Goal: Task Accomplishment & Management: Use online tool/utility

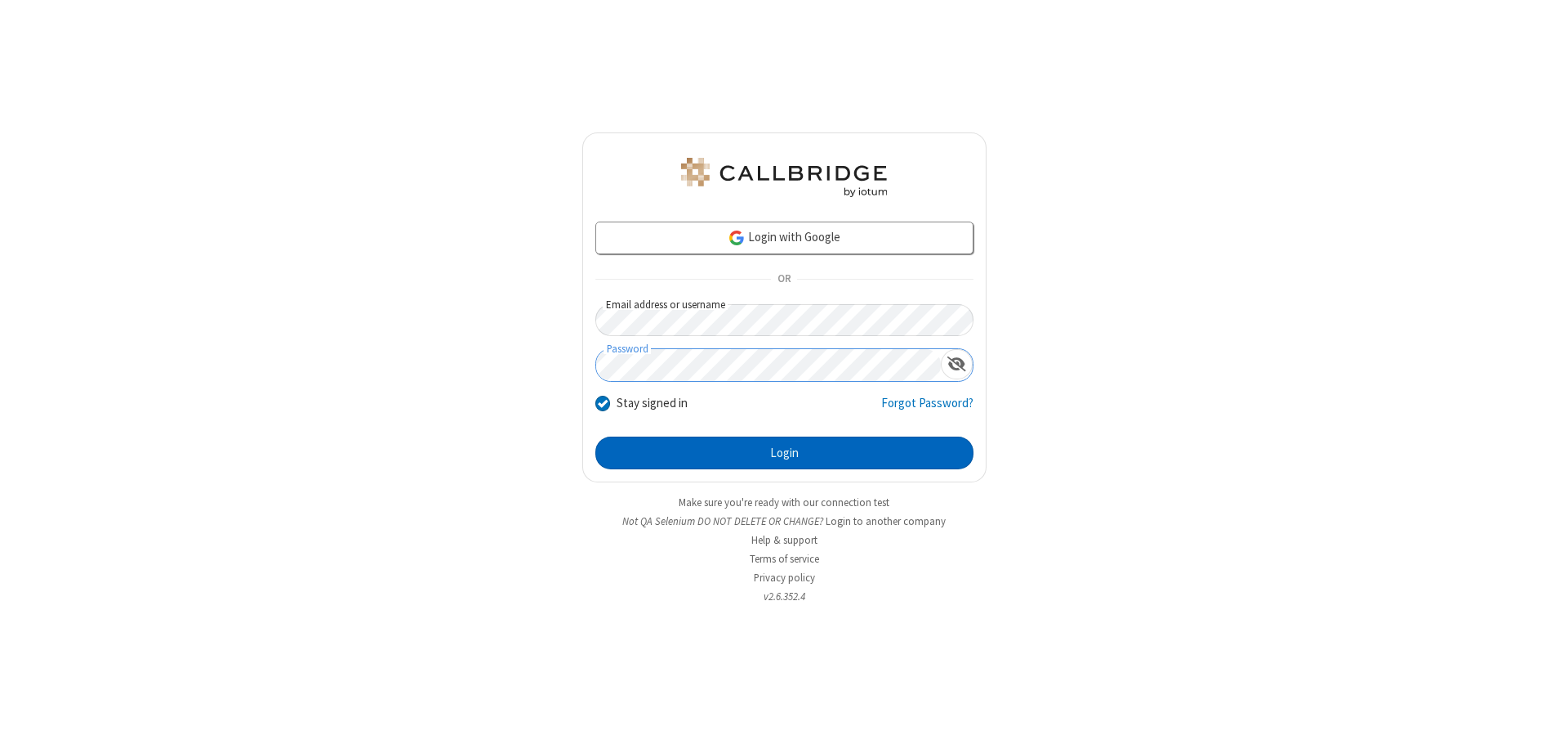
click at [784, 453] on button "Login" at bounding box center [784, 453] width 379 height 33
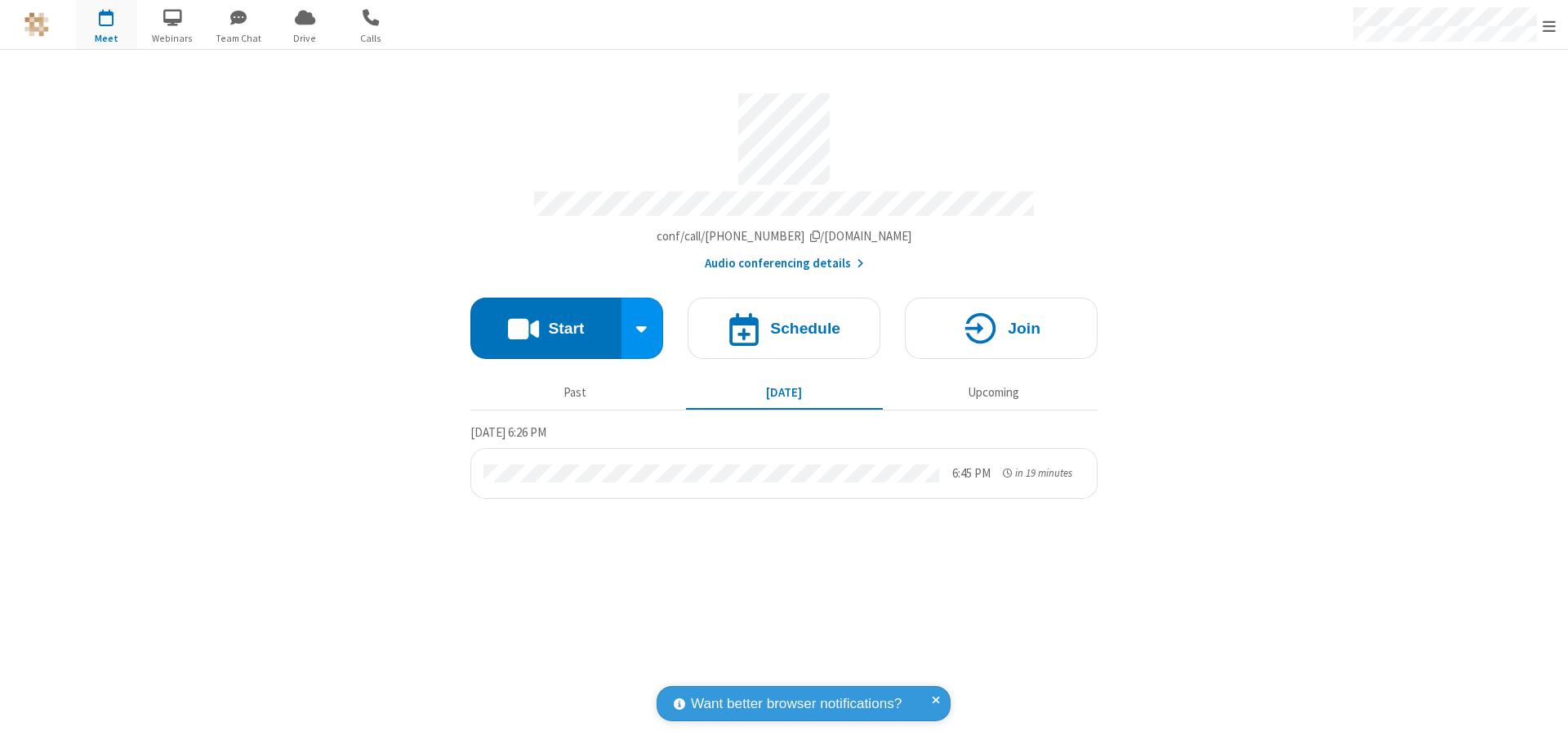
click at [1550, 25] on span "Open menu" at bounding box center [1550, 26] width 13 height 16
click at [305, 37] on span "Drive" at bounding box center [305, 37] width 61 height 14
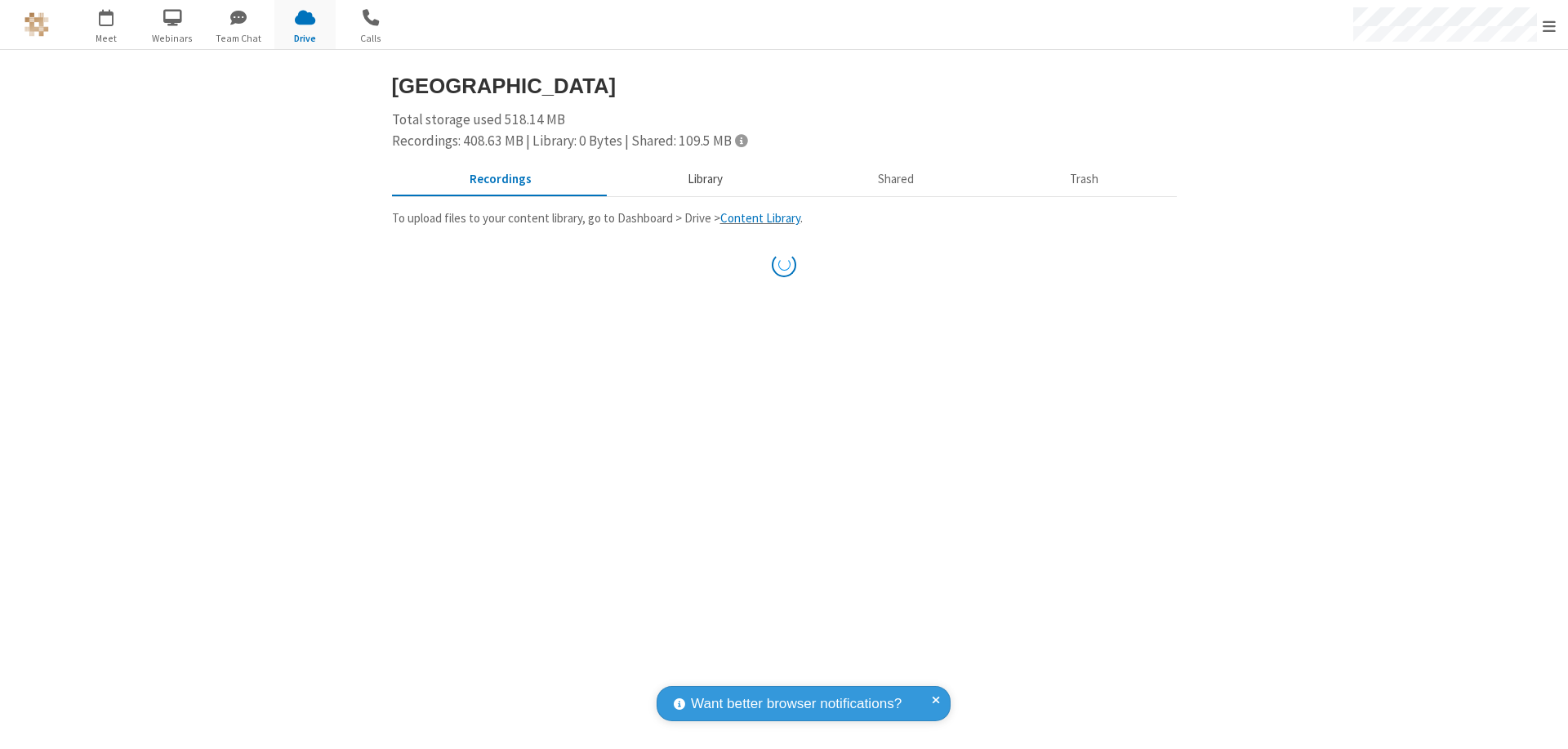
click at [697, 179] on button "Library" at bounding box center [704, 179] width 191 height 31
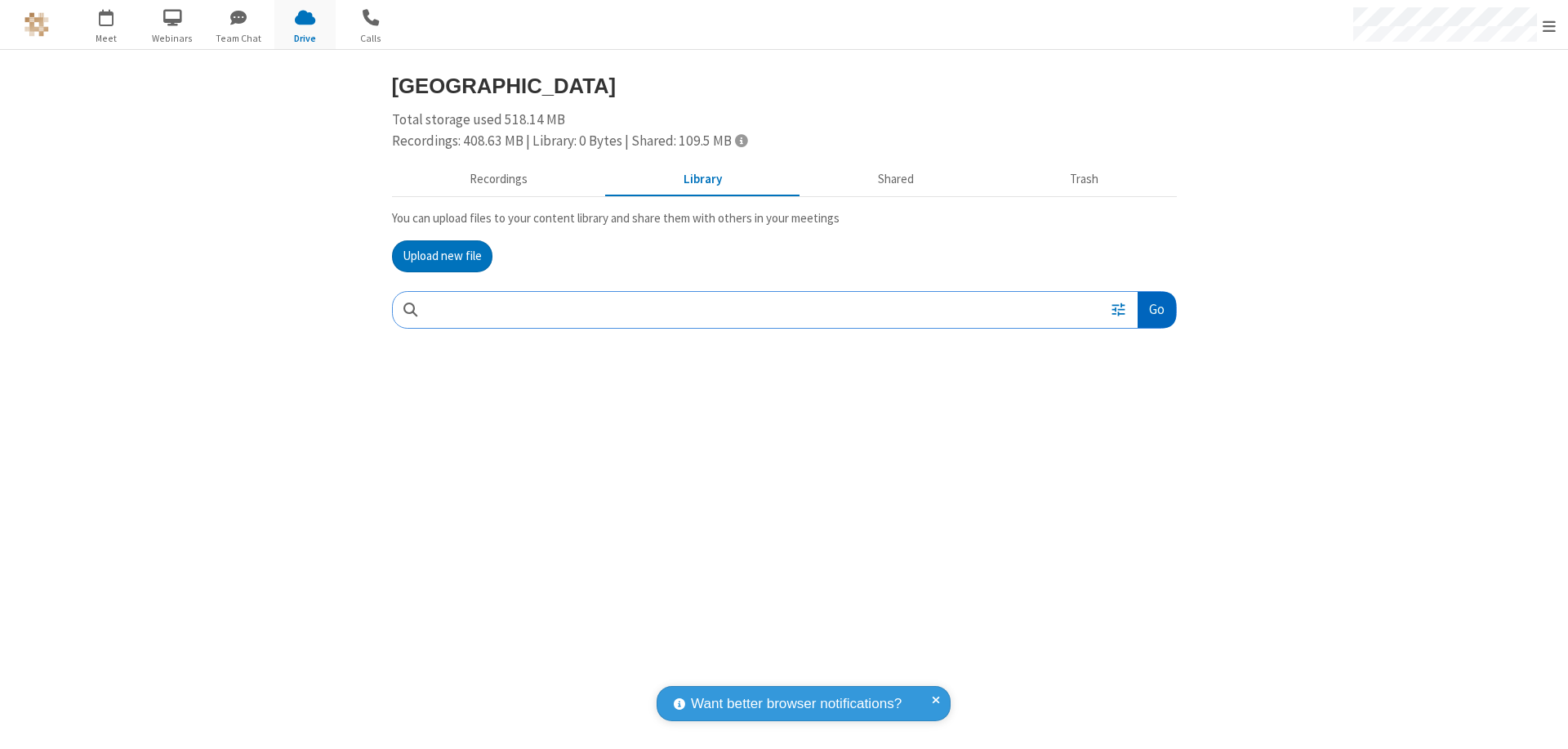
click at [1156, 309] on button "Go" at bounding box center [1156, 310] width 37 height 36
click at [442, 256] on button "Upload new file" at bounding box center [442, 257] width 101 height 33
